Goal: Information Seeking & Learning: Learn about a topic

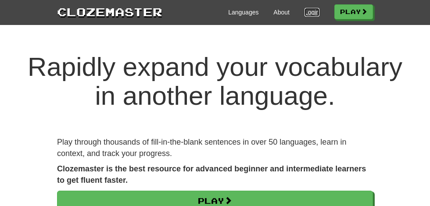
click at [312, 11] on link "Login" at bounding box center [312, 12] width 15 height 9
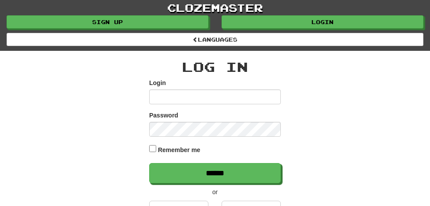
click at [161, 97] on input "Login" at bounding box center [215, 97] width 132 height 15
type input "**********"
click at [149, 163] on input "******" at bounding box center [215, 173] width 132 height 20
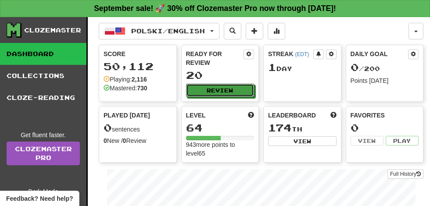
click at [222, 84] on button "Review" at bounding box center [220, 90] width 69 height 13
select select "**"
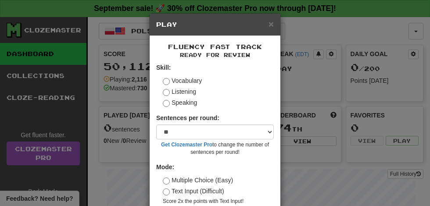
scroll to position [40, 0]
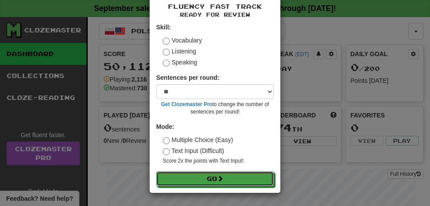
click at [216, 176] on button "Go" at bounding box center [215, 179] width 118 height 15
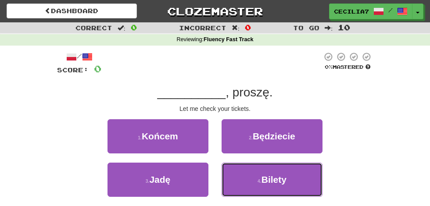
click at [280, 179] on span "Bilety" at bounding box center [274, 180] width 25 height 10
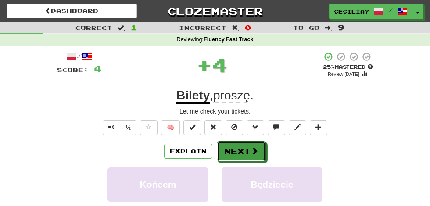
click at [247, 145] on button "Next" at bounding box center [241, 151] width 49 height 20
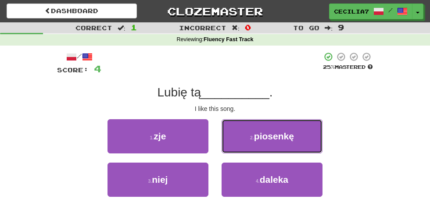
click at [293, 134] on span "piosenkę" at bounding box center [274, 136] width 40 height 10
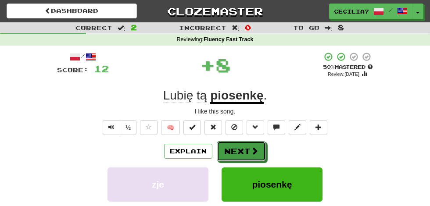
click at [245, 149] on button "Next" at bounding box center [241, 151] width 49 height 20
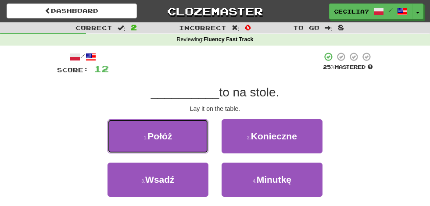
click at [184, 128] on button "1 . Połóż" at bounding box center [158, 136] width 101 height 34
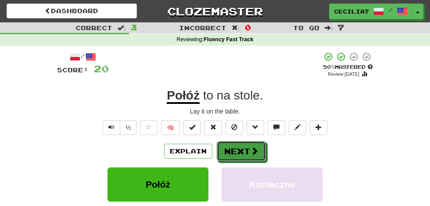
click at [251, 149] on span at bounding box center [255, 151] width 8 height 8
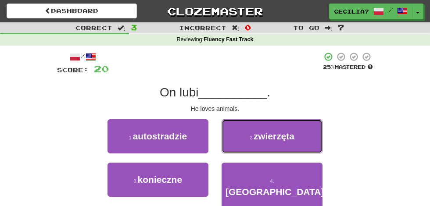
click at [286, 137] on span "zwierzęta" at bounding box center [274, 136] width 41 height 10
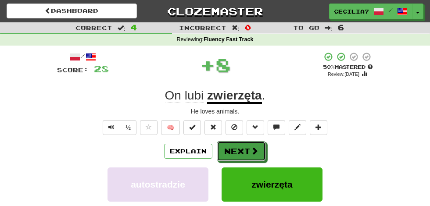
click at [251, 148] on span at bounding box center [255, 151] width 8 height 8
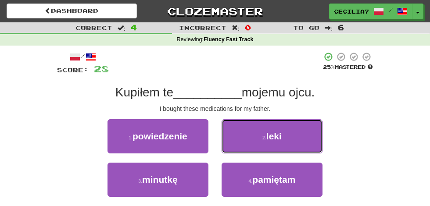
click at [286, 138] on button "2 . leki" at bounding box center [272, 136] width 101 height 34
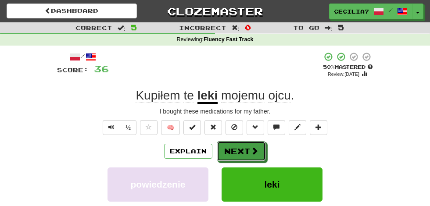
click at [245, 148] on button "Next" at bounding box center [241, 151] width 49 height 20
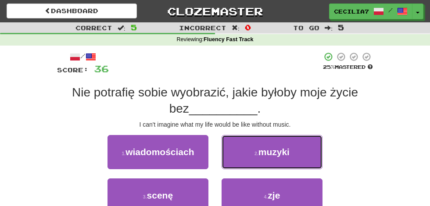
click at [291, 152] on button "2 . muzyki" at bounding box center [272, 152] width 101 height 34
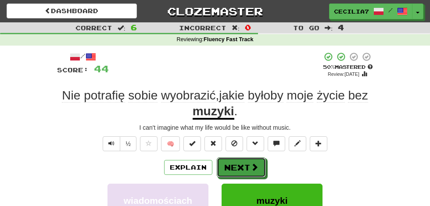
click at [253, 161] on button "Next" at bounding box center [241, 168] width 49 height 20
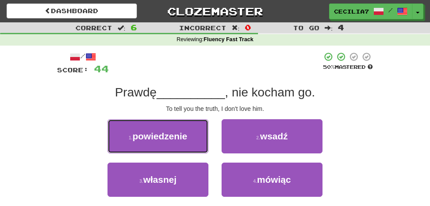
click at [194, 133] on button "1 . powiedzenie" at bounding box center [158, 136] width 101 height 34
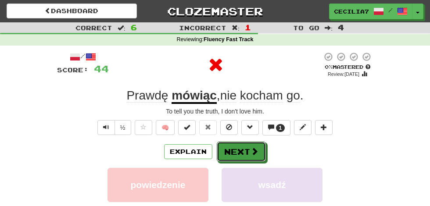
click at [249, 153] on button "Next" at bounding box center [241, 152] width 49 height 20
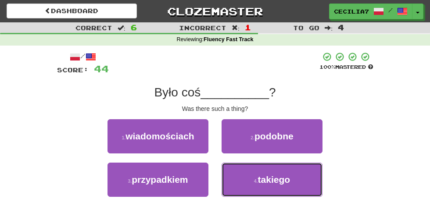
click at [290, 182] on span "takiego" at bounding box center [274, 180] width 33 height 10
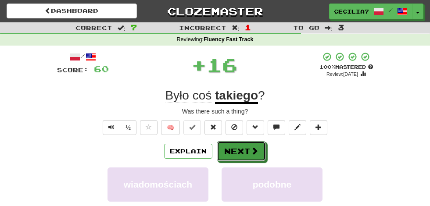
click at [247, 145] on button "Next" at bounding box center [241, 151] width 49 height 20
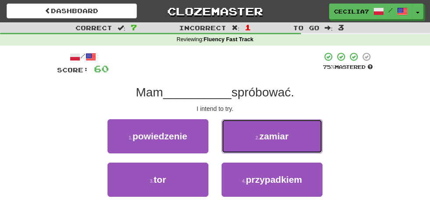
click at [290, 137] on button "2 . zamiar" at bounding box center [272, 136] width 101 height 34
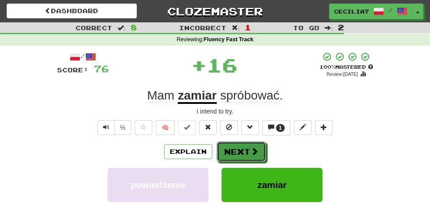
click at [254, 150] on span at bounding box center [255, 152] width 8 height 8
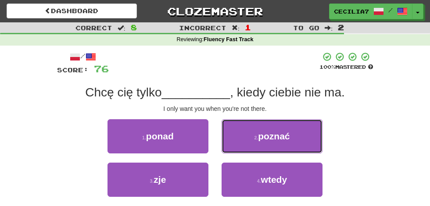
click at [293, 137] on button "2 . poznać" at bounding box center [272, 136] width 101 height 34
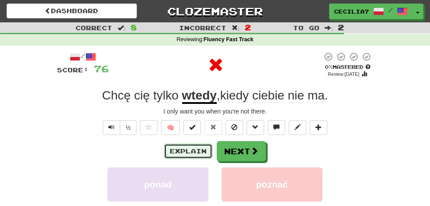
click at [197, 149] on button "Explain" at bounding box center [188, 151] width 48 height 15
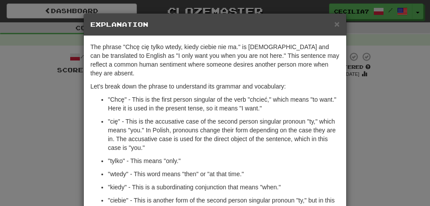
click at [344, 21] on div "× Explanation" at bounding box center [215, 25] width 263 height 22
click at [336, 23] on span "×" at bounding box center [337, 24] width 5 height 10
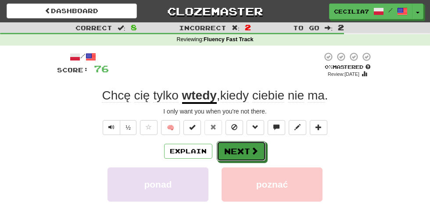
click at [248, 150] on button "Next" at bounding box center [241, 151] width 49 height 20
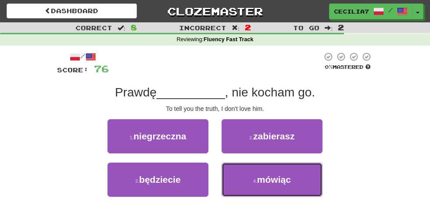
click at [282, 175] on span "mówiąc" at bounding box center [274, 180] width 34 height 10
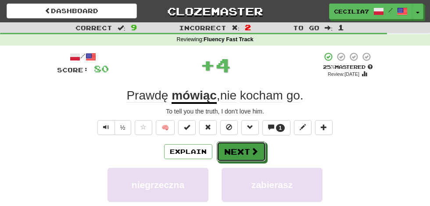
click at [256, 148] on span at bounding box center [255, 152] width 8 height 8
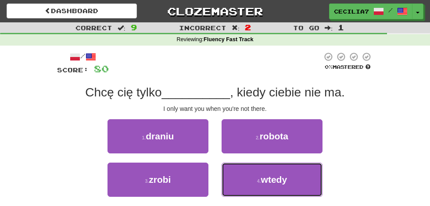
click at [273, 181] on span "wtedy" at bounding box center [274, 180] width 26 height 10
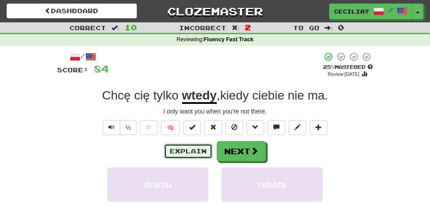
click at [198, 151] on button "Explain" at bounding box center [188, 151] width 48 height 15
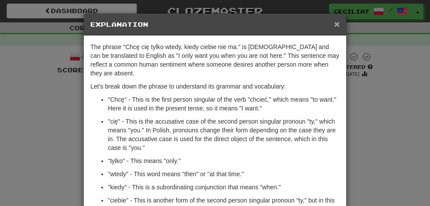
click at [337, 24] on span "×" at bounding box center [337, 24] width 5 height 10
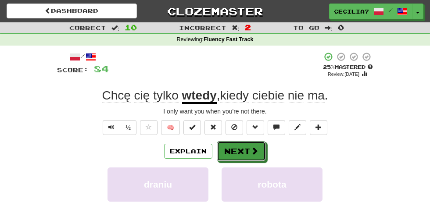
click at [252, 149] on span at bounding box center [255, 151] width 8 height 8
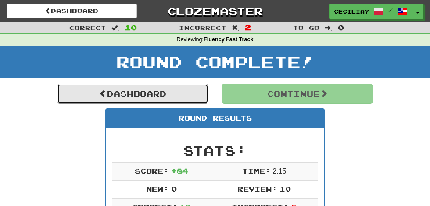
click at [183, 91] on link "Dashboard" at bounding box center [133, 94] width 152 height 20
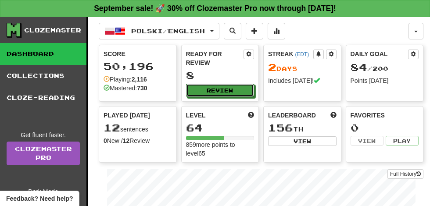
click at [225, 84] on button "Review" at bounding box center [220, 90] width 69 height 13
select select "**"
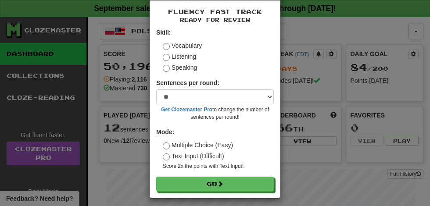
scroll to position [40, 0]
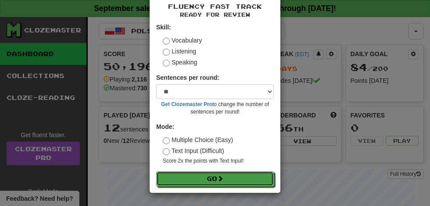
click at [237, 177] on button "Go" at bounding box center [215, 179] width 118 height 15
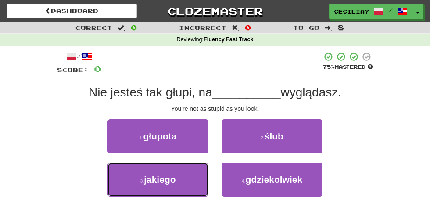
click at [182, 179] on button "3 . jakiego" at bounding box center [158, 180] width 101 height 34
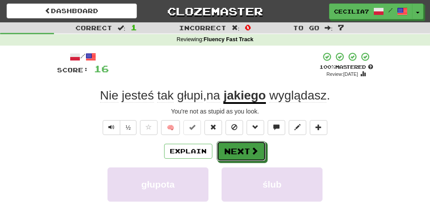
click at [245, 148] on button "Next" at bounding box center [241, 151] width 49 height 20
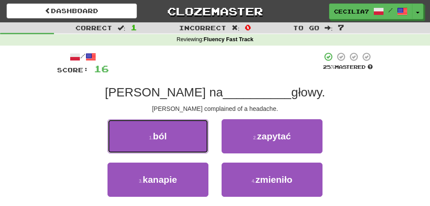
click at [179, 138] on button "1 . ból" at bounding box center [158, 136] width 101 height 34
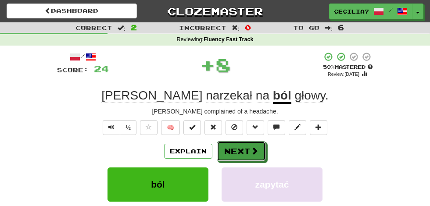
click at [248, 146] on button "Next" at bounding box center [241, 151] width 49 height 20
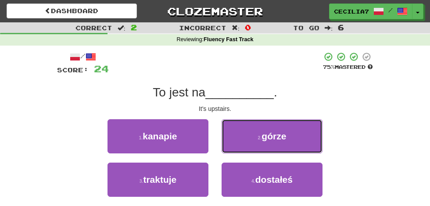
click at [296, 131] on button "2 . górze" at bounding box center [272, 136] width 101 height 34
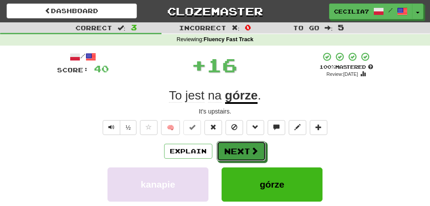
click at [244, 146] on button "Next" at bounding box center [241, 151] width 49 height 20
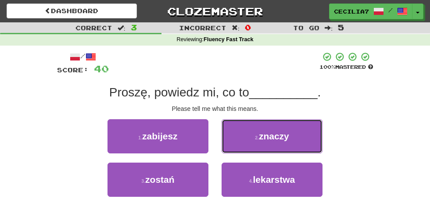
click at [291, 136] on button "2 . znaczy" at bounding box center [272, 136] width 101 height 34
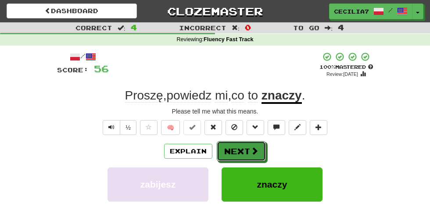
click at [253, 144] on button "Next" at bounding box center [241, 151] width 49 height 20
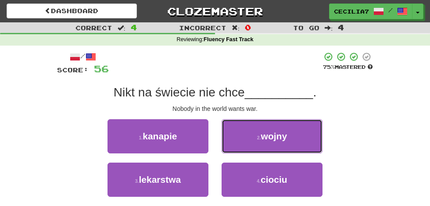
click at [292, 137] on button "2 . wojny" at bounding box center [272, 136] width 101 height 34
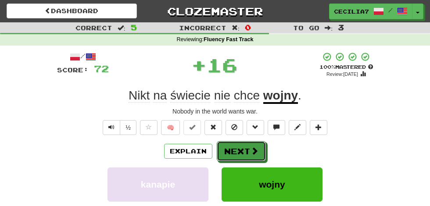
click at [249, 148] on button "Next" at bounding box center [241, 151] width 49 height 20
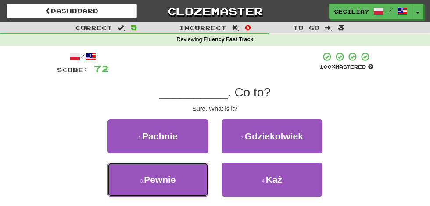
click at [188, 177] on button "3 . [GEOGRAPHIC_DATA]" at bounding box center [158, 180] width 101 height 34
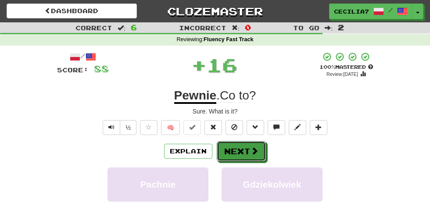
click at [248, 149] on button "Next" at bounding box center [241, 151] width 49 height 20
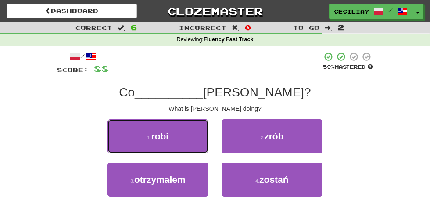
click at [196, 137] on button "1 . robi" at bounding box center [158, 136] width 101 height 34
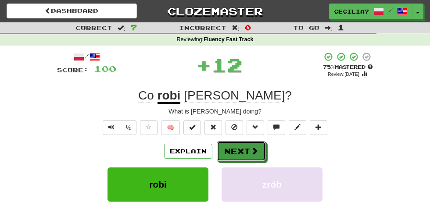
click at [248, 147] on button "Next" at bounding box center [241, 151] width 49 height 20
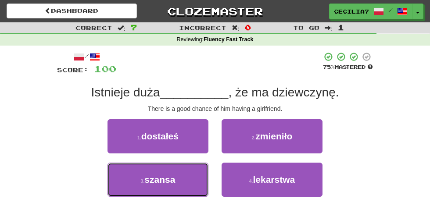
click at [180, 181] on button "3 . szansa" at bounding box center [158, 180] width 101 height 34
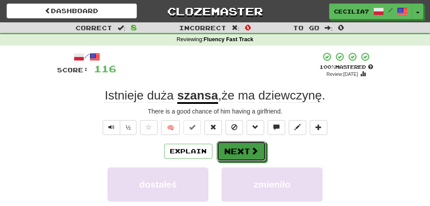
click at [248, 152] on button "Next" at bounding box center [241, 151] width 49 height 20
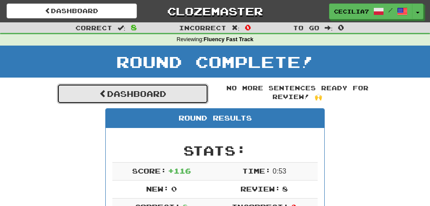
click at [170, 91] on link "Dashboard" at bounding box center [133, 94] width 152 height 20
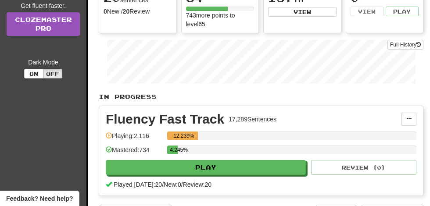
scroll to position [132, 0]
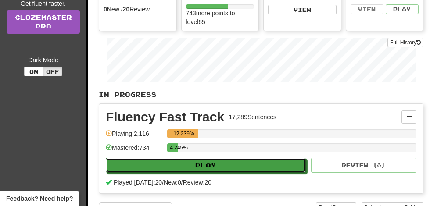
click at [267, 163] on button "Play" at bounding box center [206, 165] width 200 height 15
select select "**"
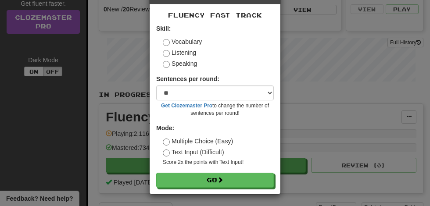
scroll to position [33, 0]
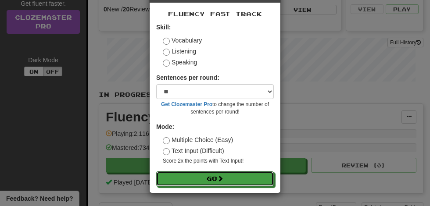
click at [237, 181] on button "Go" at bounding box center [215, 179] width 118 height 15
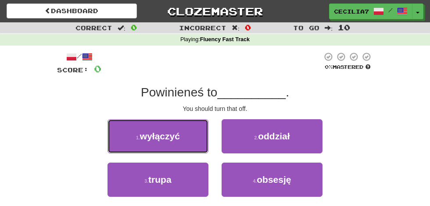
click at [190, 140] on button "1 . wyłączyć" at bounding box center [158, 136] width 101 height 34
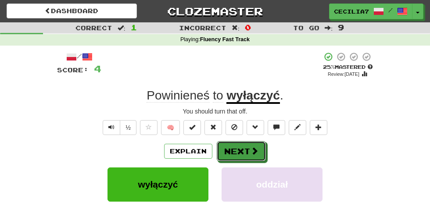
click at [247, 150] on button "Next" at bounding box center [241, 151] width 49 height 20
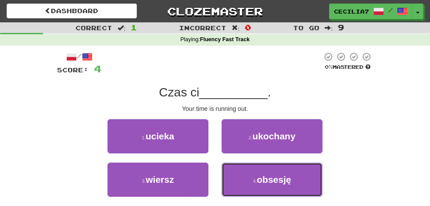
click at [281, 175] on span "obsesję" at bounding box center [274, 180] width 34 height 10
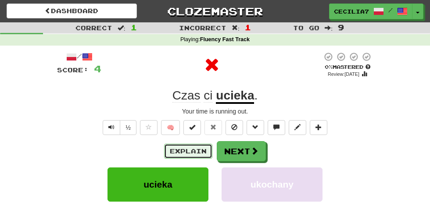
click at [198, 150] on button "Explain" at bounding box center [188, 151] width 48 height 15
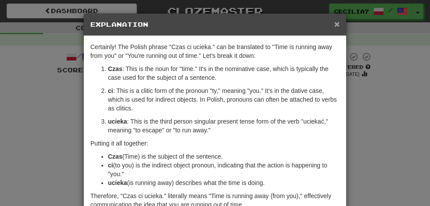
click at [338, 23] on span "×" at bounding box center [337, 24] width 5 height 10
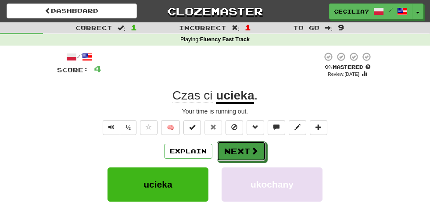
click at [249, 149] on button "Next" at bounding box center [241, 151] width 49 height 20
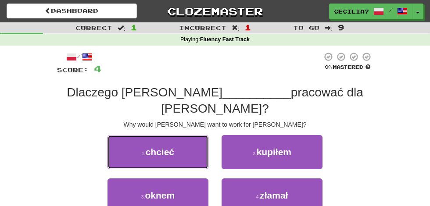
click at [193, 138] on button "1 . chcieć" at bounding box center [158, 152] width 101 height 34
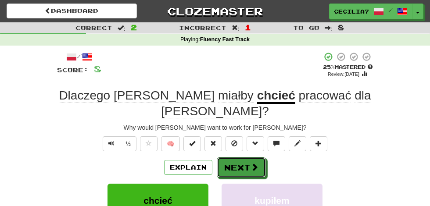
click at [254, 163] on span at bounding box center [255, 167] width 8 height 8
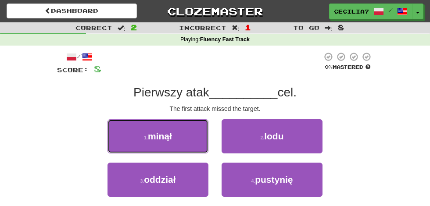
click at [197, 139] on button "1 . [PERSON_NAME]" at bounding box center [158, 136] width 101 height 34
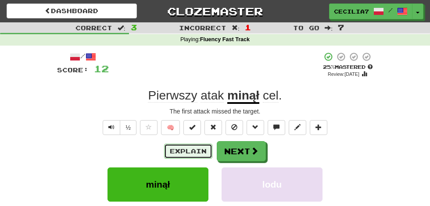
click at [199, 151] on button "Explain" at bounding box center [188, 151] width 48 height 15
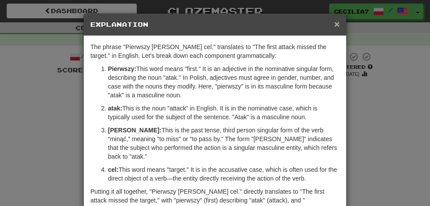
click at [337, 23] on span "×" at bounding box center [337, 24] width 5 height 10
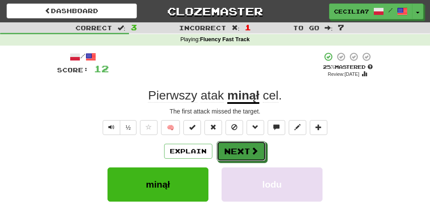
click at [247, 149] on button "Next" at bounding box center [241, 151] width 49 height 20
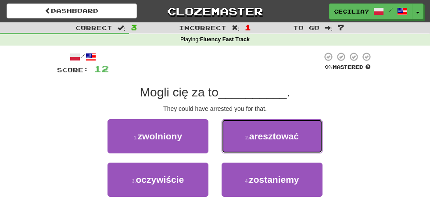
click at [300, 134] on button "2 . aresztować" at bounding box center [272, 136] width 101 height 34
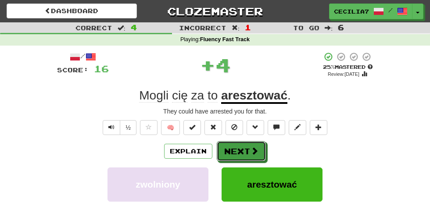
click at [254, 151] on span at bounding box center [255, 151] width 8 height 8
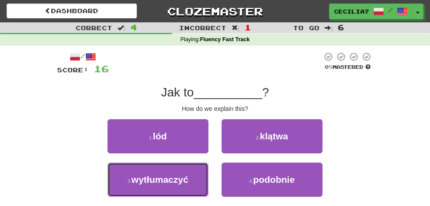
click at [186, 181] on span "wytłumaczyć" at bounding box center [160, 180] width 57 height 10
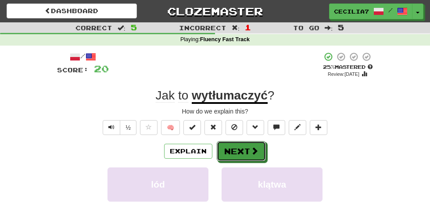
click at [246, 152] on button "Next" at bounding box center [241, 151] width 49 height 20
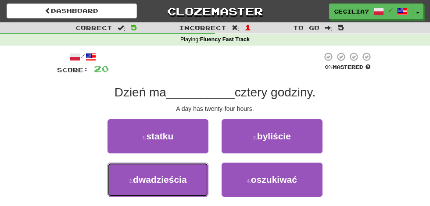
click at [183, 183] on span "dwadzieścia" at bounding box center [160, 180] width 54 height 10
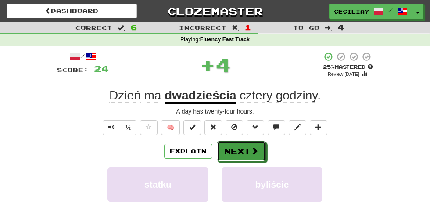
click at [254, 150] on span at bounding box center [255, 151] width 8 height 8
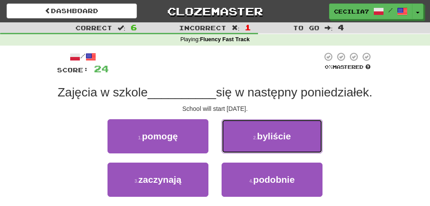
click at [286, 133] on span "byliście" at bounding box center [274, 136] width 34 height 10
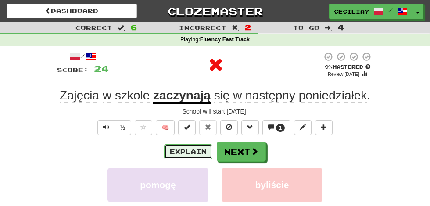
click at [200, 150] on button "Explain" at bounding box center [188, 152] width 48 height 15
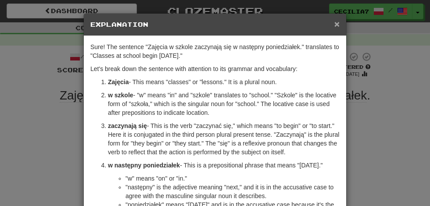
click at [338, 21] on span "×" at bounding box center [337, 24] width 5 height 10
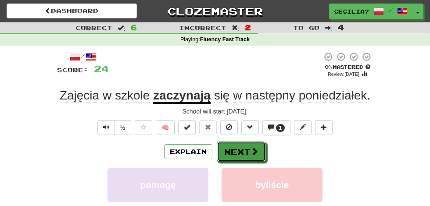
click at [246, 150] on button "Next" at bounding box center [241, 152] width 49 height 20
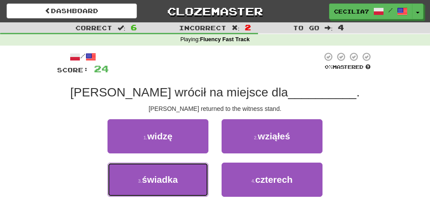
click at [182, 177] on button "3 . [GEOGRAPHIC_DATA]" at bounding box center [158, 180] width 101 height 34
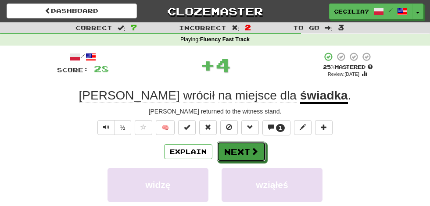
click at [248, 146] on button "Next" at bounding box center [241, 152] width 49 height 20
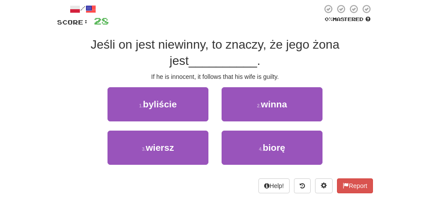
scroll to position [48, 0]
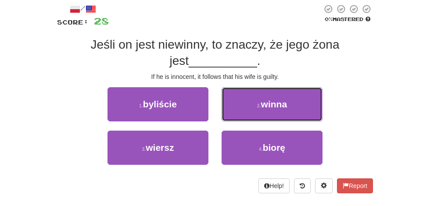
click at [291, 102] on button "2 . [GEOGRAPHIC_DATA]" at bounding box center [272, 104] width 101 height 34
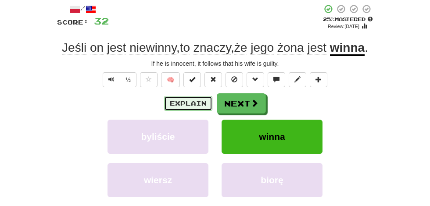
click at [200, 101] on button "Explain" at bounding box center [188, 103] width 48 height 15
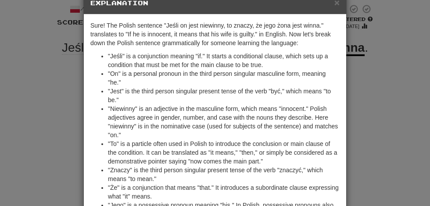
scroll to position [0, 0]
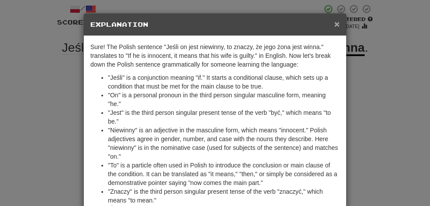
click at [337, 26] on span "×" at bounding box center [337, 24] width 5 height 10
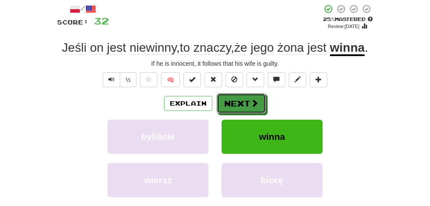
click at [255, 101] on span at bounding box center [255, 103] width 8 height 8
